Goal: Communication & Community: Share content

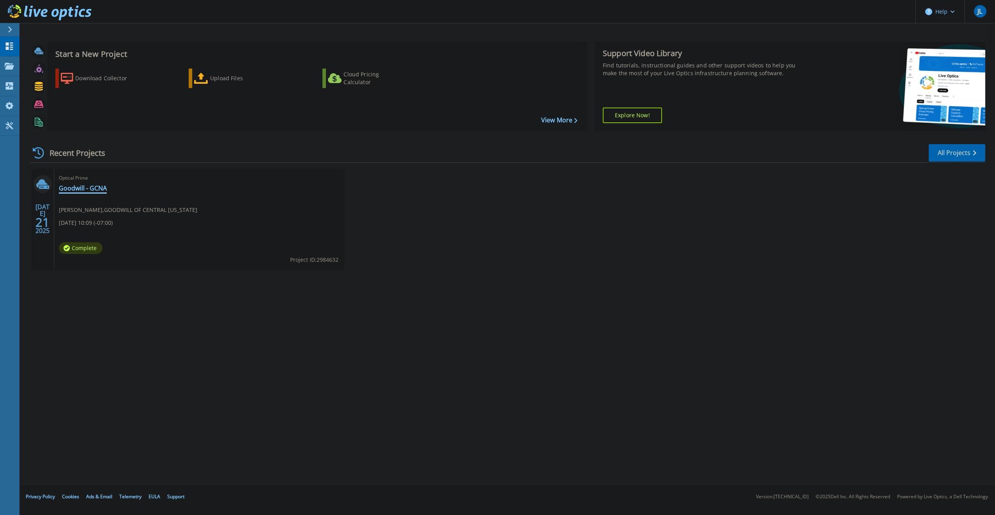
click at [85, 189] on link "Goodwill - GCNA" at bounding box center [83, 188] width 48 height 8
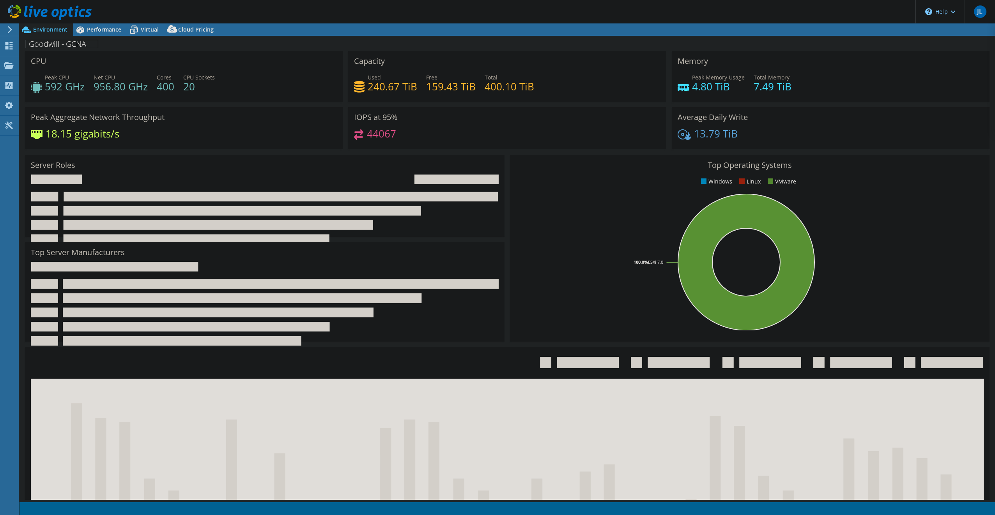
select select "USD"
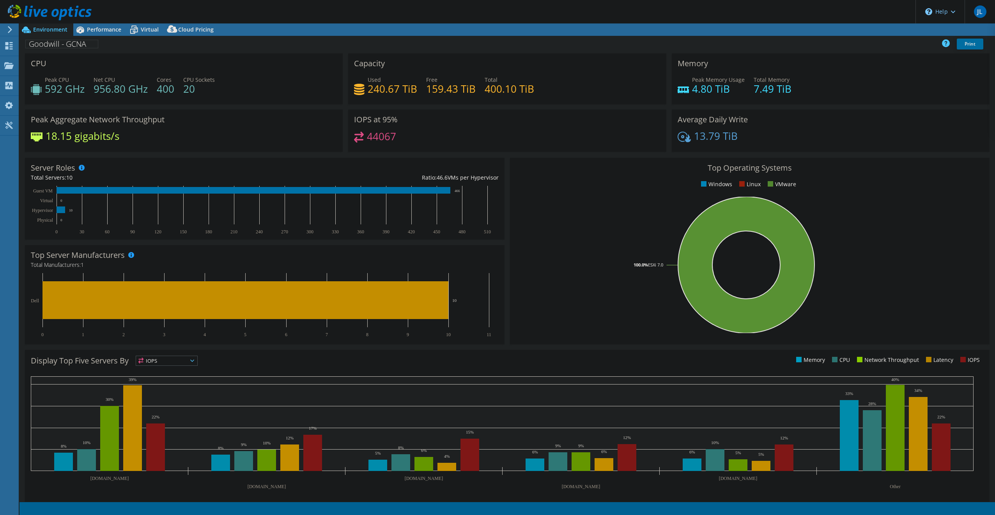
select select "USWest"
drag, startPoint x: 193, startPoint y: 104, endPoint x: 222, endPoint y: 108, distance: 28.7
click at [222, 108] on div "CPU Peak CPU 592 GHz Net CPU 956.80 GHz Cores 400 CPU Sockets 20" at bounding box center [183, 81] width 323 height 56
drag, startPoint x: 222, startPoint y: 108, endPoint x: 192, endPoint y: 121, distance: 32.3
click at [192, 121] on div "Peak Aggregate Network Throughput 18.15 gigabits/s" at bounding box center [184, 131] width 318 height 42
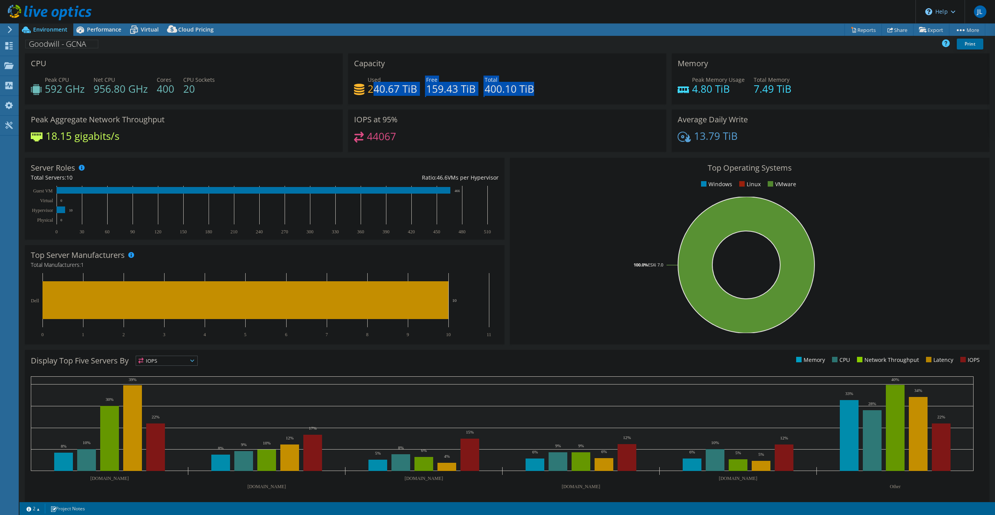
drag, startPoint x: 375, startPoint y: 87, endPoint x: 611, endPoint y: 94, distance: 236.7
click at [613, 94] on div "Used 240.67 TiB Free 159.43 TiB Total 400.10 TiB" at bounding box center [507, 88] width 306 height 25
drag, startPoint x: 611, startPoint y: 94, endPoint x: 562, endPoint y: 112, distance: 52.5
click at [562, 112] on div "IOPS at 95% 44067" at bounding box center [507, 131] width 318 height 42
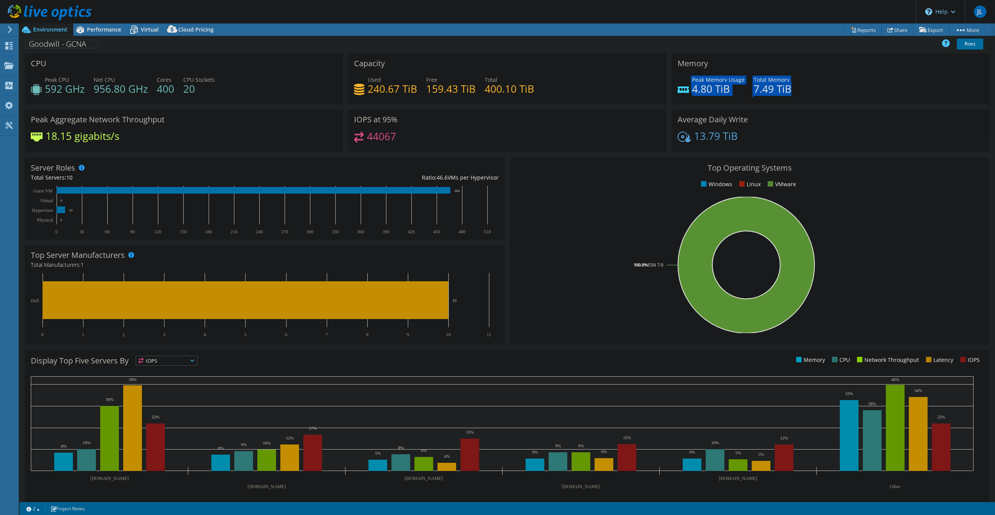
drag, startPoint x: 726, startPoint y: 95, endPoint x: 768, endPoint y: 98, distance: 42.6
click at [768, 98] on div "Peak Memory Usage 4.80 TiB Total Memory 7.49 TiB" at bounding box center [830, 88] width 306 height 25
drag, startPoint x: 768, startPoint y: 98, endPoint x: 681, endPoint y: 135, distance: 95.0
click at [682, 135] on icon at bounding box center [683, 137] width 13 height 11
click at [10, 45] on use at bounding box center [8, 45] width 7 height 7
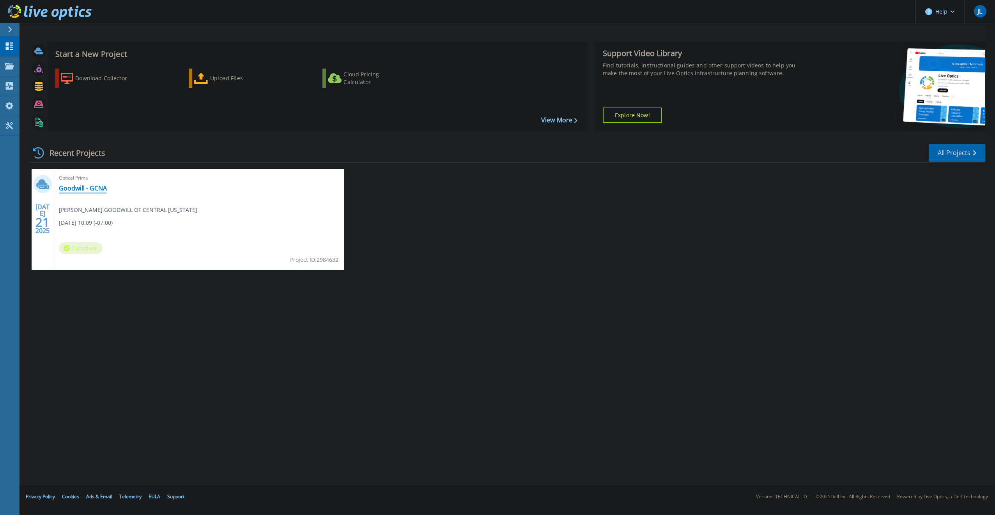
drag, startPoint x: 87, startPoint y: 179, endPoint x: 85, endPoint y: 186, distance: 6.3
click at [87, 181] on span "Optical Prime" at bounding box center [199, 178] width 281 height 9
click at [85, 186] on link "Goodwill - GCNA" at bounding box center [83, 188] width 48 height 8
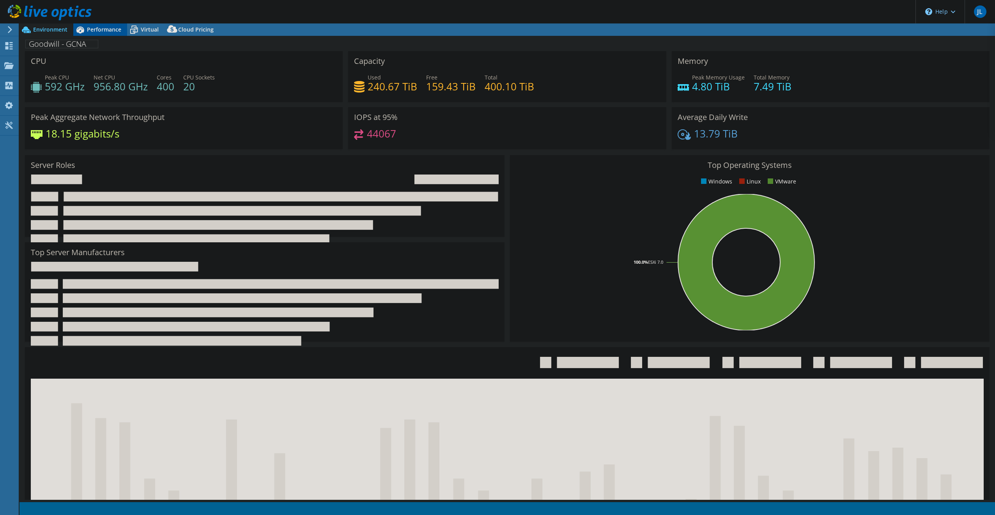
click at [99, 30] on span "Performance" at bounding box center [104, 29] width 34 height 7
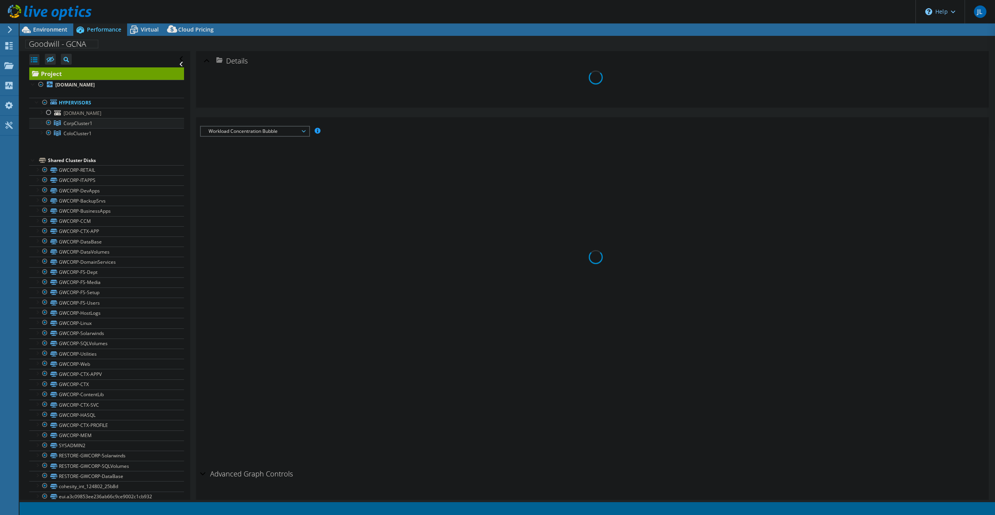
select select "USWest"
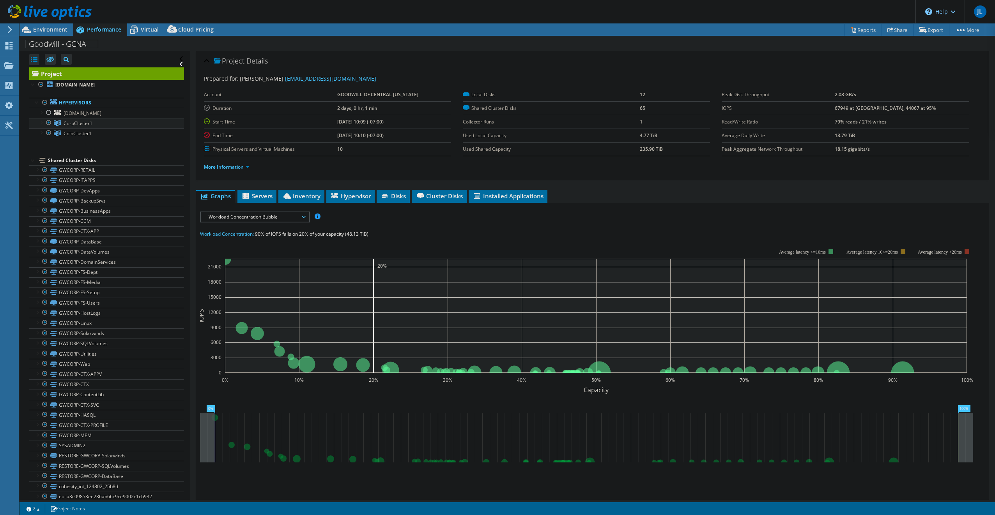
click at [48, 124] on div at bounding box center [49, 122] width 8 height 9
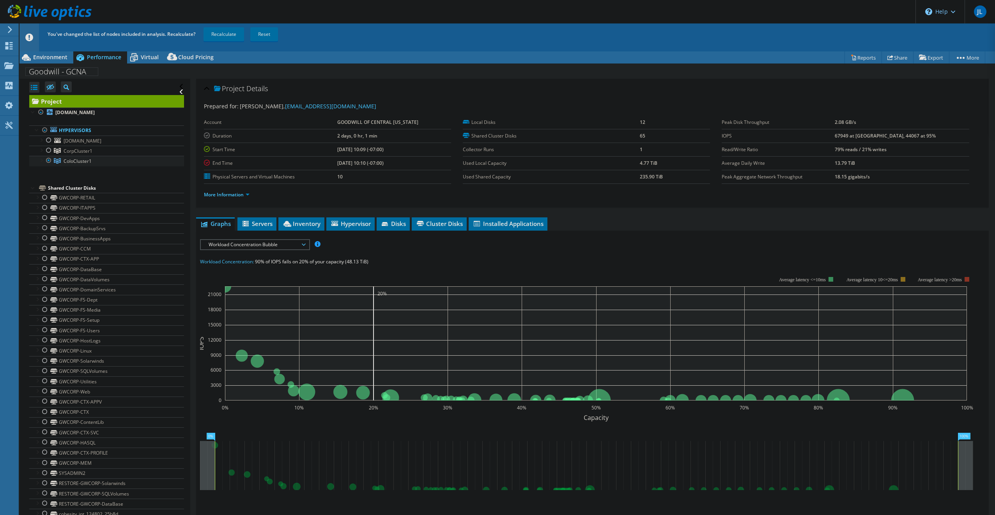
click at [49, 160] on div at bounding box center [49, 160] width 8 height 9
click at [50, 152] on div at bounding box center [49, 150] width 8 height 9
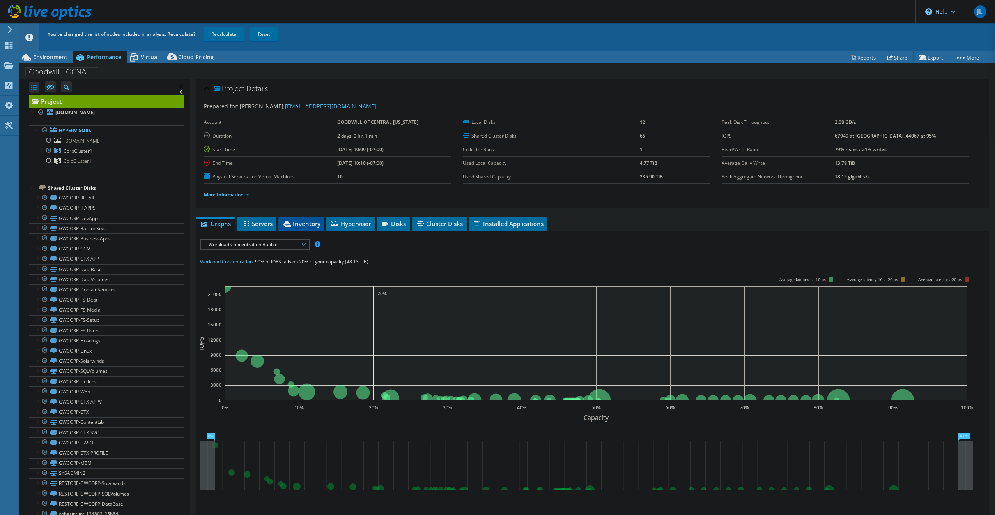
drag, startPoint x: 271, startPoint y: 225, endPoint x: 281, endPoint y: 228, distance: 10.9
click at [271, 224] on span "Servers" at bounding box center [256, 224] width 31 height 8
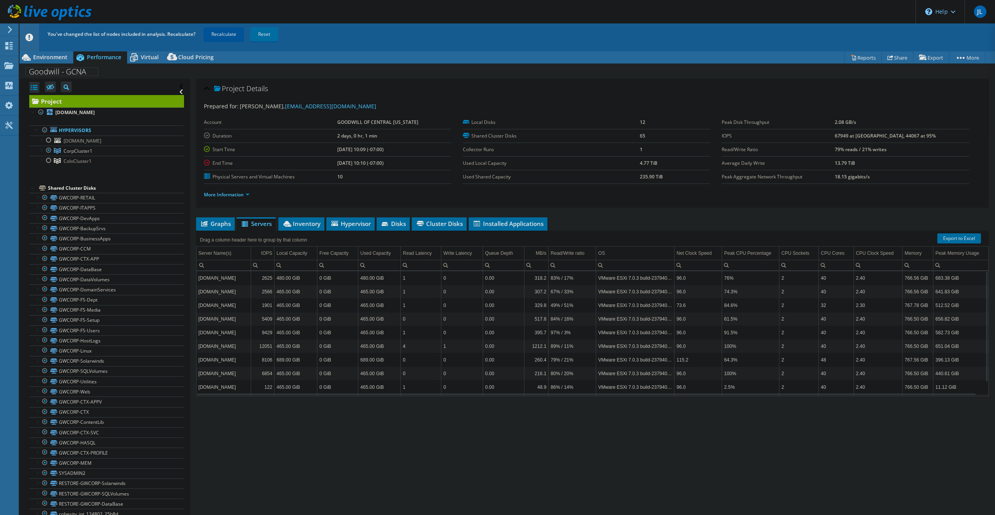
click at [226, 41] on link "Recalculate" at bounding box center [223, 34] width 41 height 14
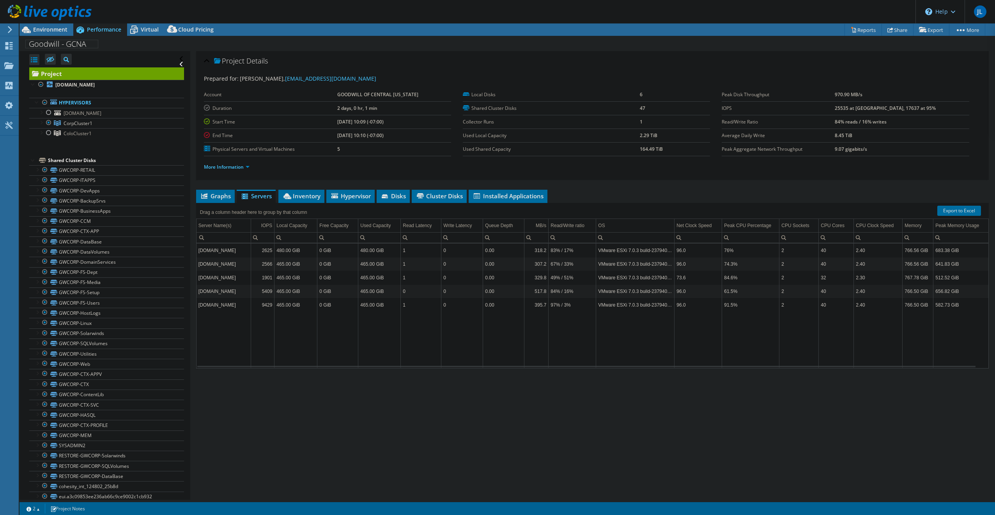
click at [263, 262] on tbody "[DOMAIN_NAME] 2625 480.00 GiB 0 GiB 480.00 GiB 1 0 0.00 318.2 83% / 17% VMware …" at bounding box center [592, 306] width 792 height 124
click at [277, 265] on td "465.00 GiB" at bounding box center [295, 264] width 43 height 14
click at [279, 265] on td "465.00 GiB" at bounding box center [295, 264] width 43 height 14
click at [405, 315] on td "Data grid" at bounding box center [421, 340] width 41 height 56
drag, startPoint x: 41, startPoint y: 24, endPoint x: 55, endPoint y: 37, distance: 19.3
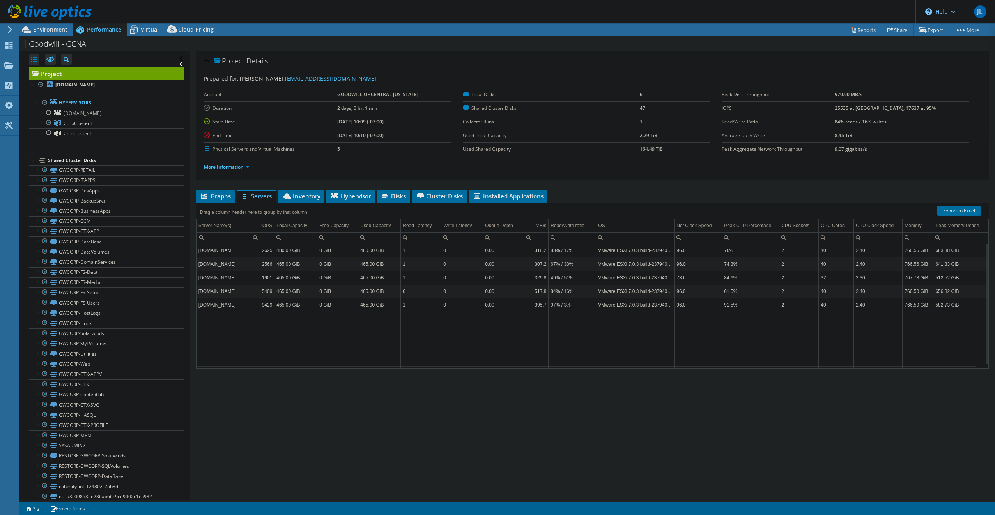
click at [41, 24] on div at bounding box center [46, 13] width 92 height 26
click at [49, 28] on span "Environment" at bounding box center [50, 29] width 34 height 7
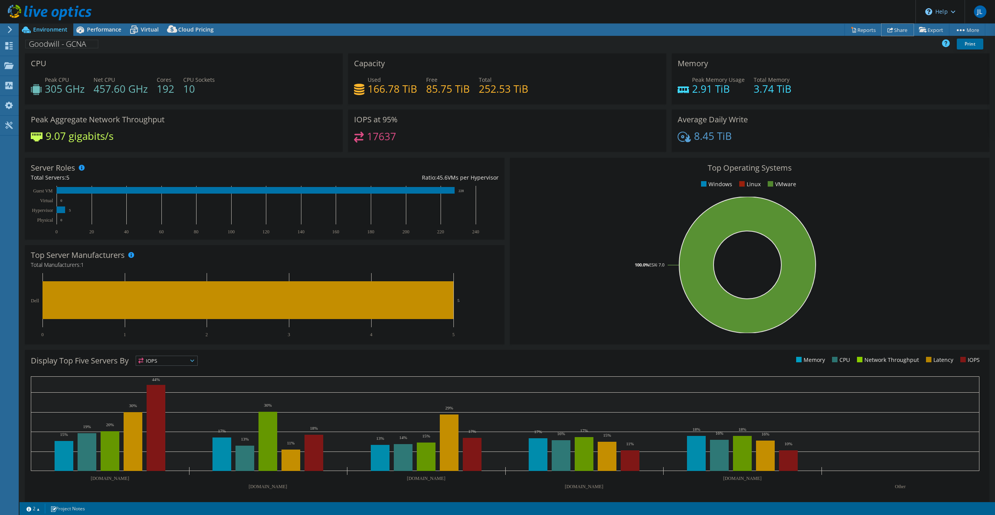
click at [892, 25] on link "Share" at bounding box center [897, 30] width 32 height 12
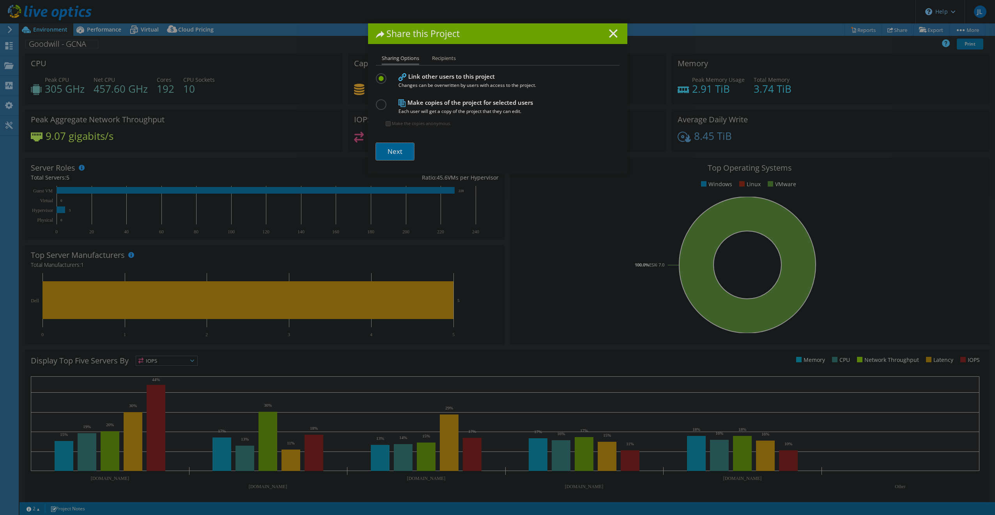
click at [396, 150] on link "Next" at bounding box center [395, 151] width 38 height 17
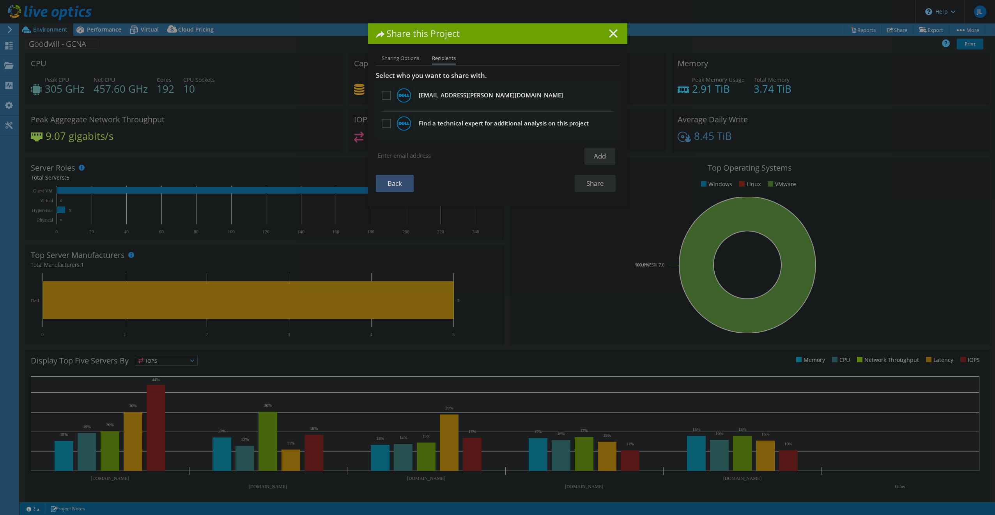
click at [601, 157] on link "Add" at bounding box center [599, 156] width 31 height 17
click at [598, 159] on link "Add" at bounding box center [599, 156] width 31 height 17
click at [394, 153] on input "search" at bounding box center [470, 156] width 189 height 16
paste input "[PERSON_NAME][EMAIL_ADDRESS][DOMAIN_NAME]"
type input "[PERSON_NAME][EMAIL_ADDRESS][DOMAIN_NAME]"
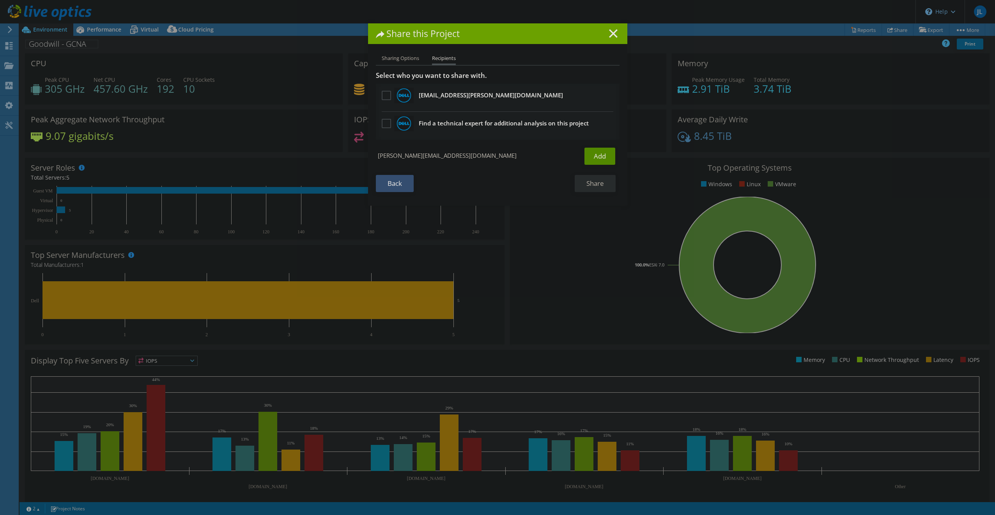
click at [606, 158] on link "Add" at bounding box center [599, 156] width 31 height 17
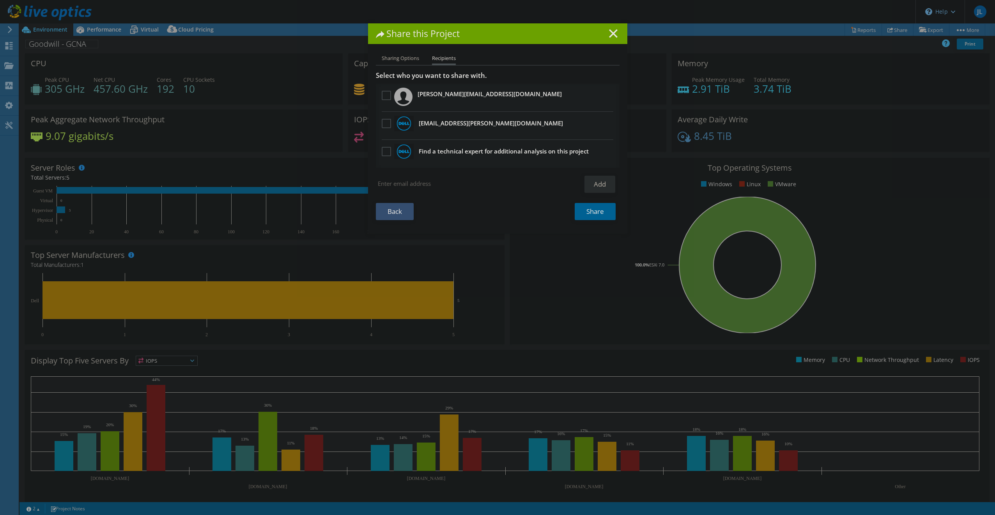
click at [593, 214] on link "Share" at bounding box center [594, 211] width 41 height 17
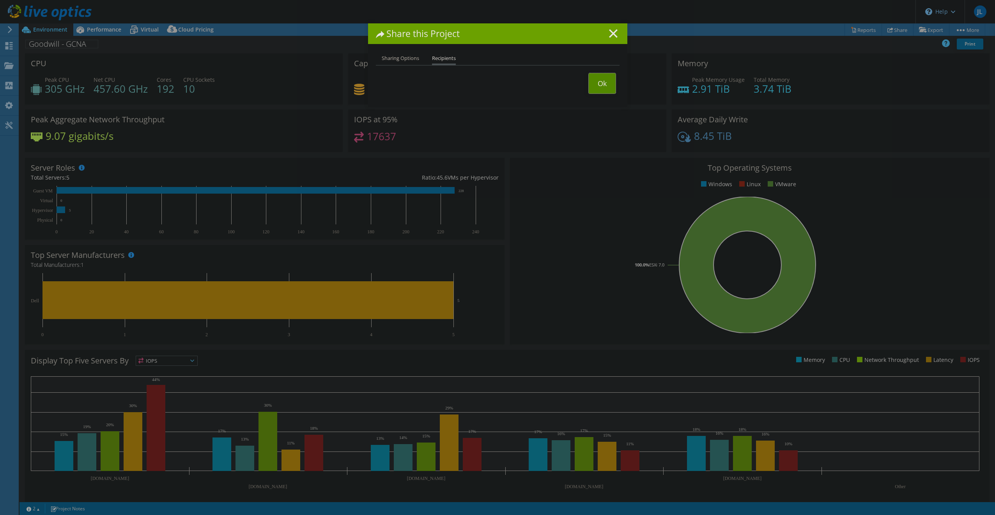
click at [611, 90] on link "Ok" at bounding box center [601, 83] width 27 height 20
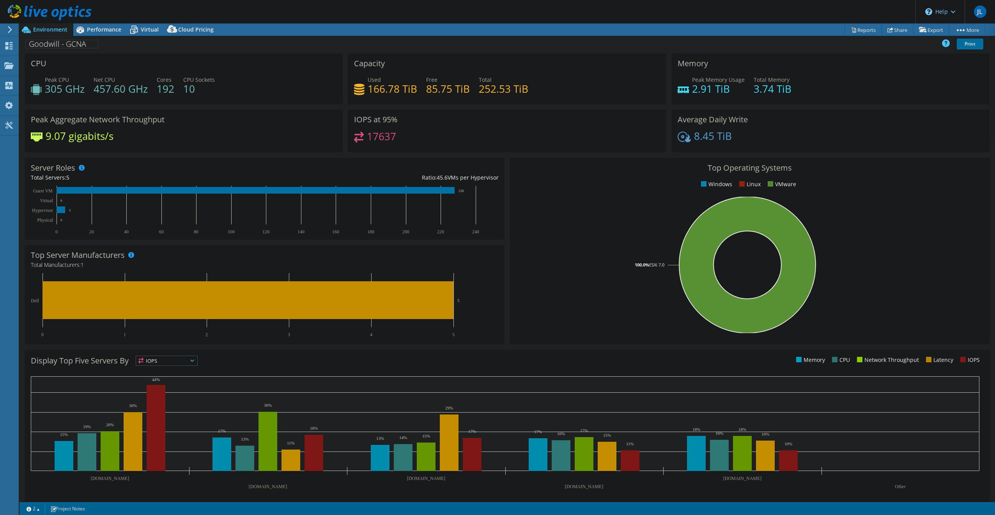
click at [901, 19] on header "JL End User [PERSON_NAME] [EMAIL_ADDRESS][DOMAIN_NAME] GOODWILL OF CENTRAL [US_…" at bounding box center [497, 11] width 995 height 23
click at [894, 29] on link "Share" at bounding box center [897, 30] width 32 height 12
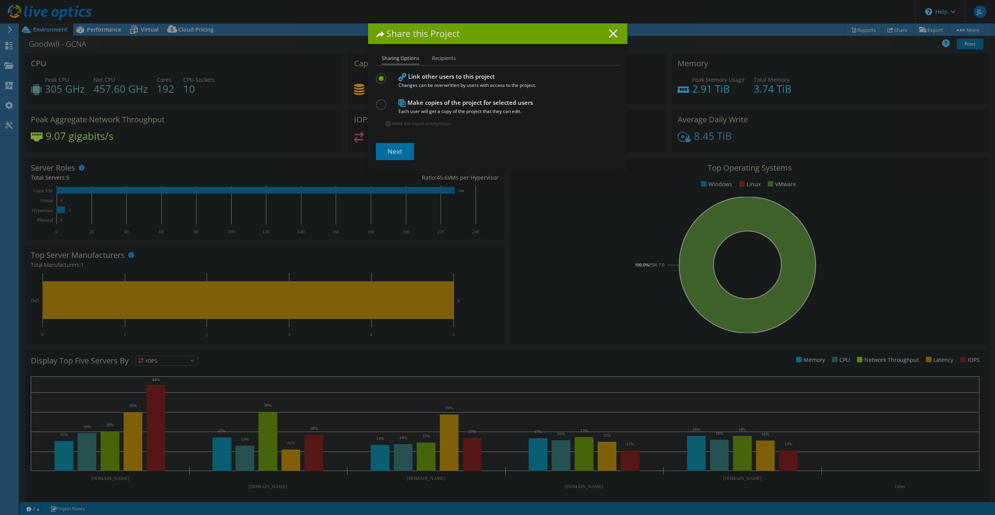
click at [433, 64] on ul "Sharing Options Recipients" at bounding box center [498, 59] width 244 height 11
click at [435, 58] on li "Recipients" at bounding box center [444, 59] width 24 height 10
click at [443, 58] on li "Recipients" at bounding box center [444, 59] width 24 height 10
click at [612, 35] on line at bounding box center [613, 34] width 8 height 8
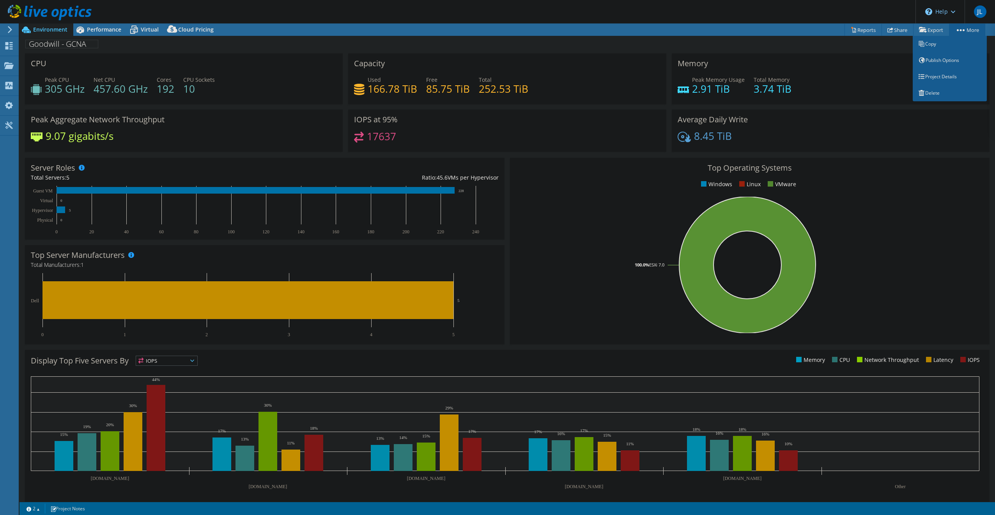
click at [961, 28] on link "More" at bounding box center [967, 30] width 36 height 12
click at [899, 29] on link "Share" at bounding box center [897, 30] width 32 height 12
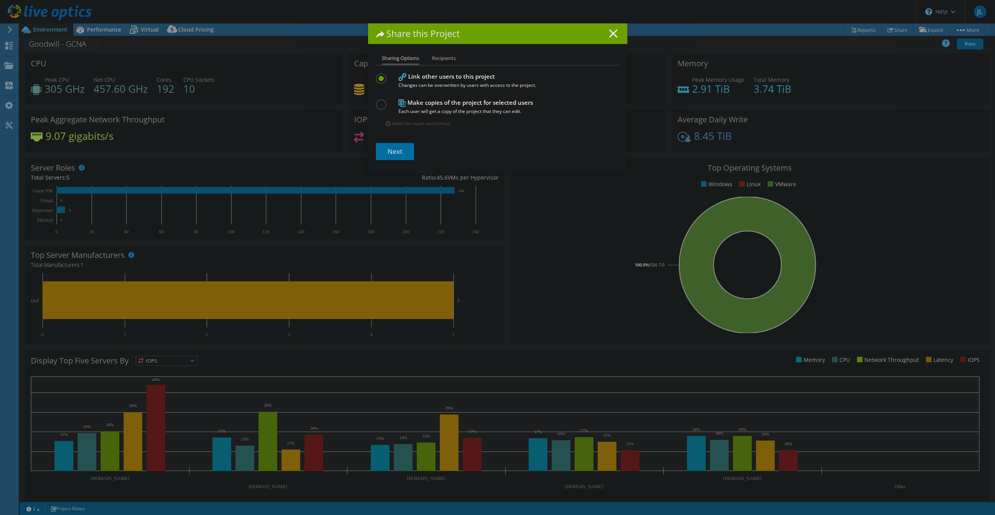
click at [437, 62] on li "Recipients" at bounding box center [444, 59] width 24 height 10
click at [442, 58] on li "Recipients" at bounding box center [444, 59] width 24 height 10
click at [609, 32] on icon at bounding box center [613, 33] width 9 height 9
